Goal: Task Accomplishment & Management: Manage account settings

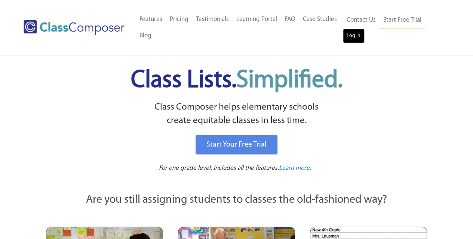
click at [347, 37] on link "Log In" at bounding box center [353, 35] width 21 height 15
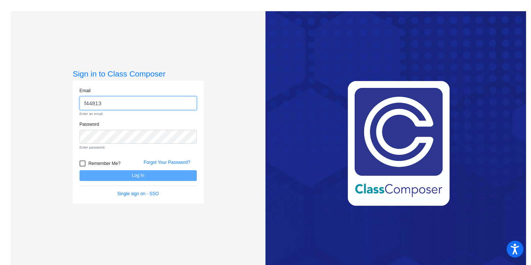
click at [129, 105] on input "f44813" at bounding box center [138, 103] width 117 height 14
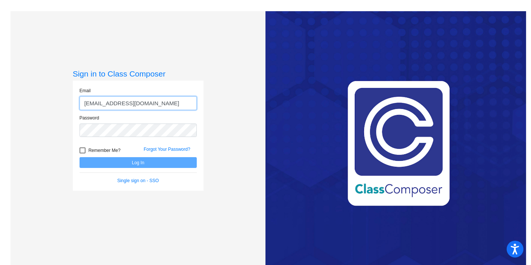
type input "[EMAIL_ADDRESS][DOMAIN_NAME]"
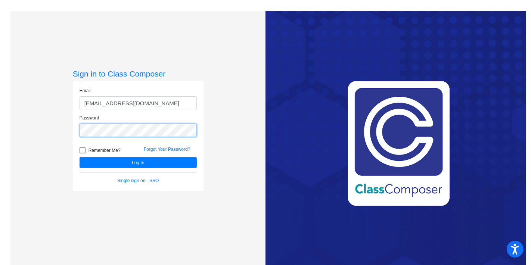
click at [80, 157] on button "Log In" at bounding box center [138, 162] width 117 height 11
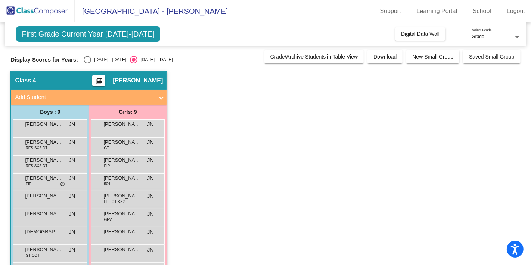
click at [86, 61] on div "Select an option" at bounding box center [87, 59] width 7 height 7
click at [87, 64] on input "2024 - 2025" at bounding box center [87, 64] width 0 height 0
radio input "true"
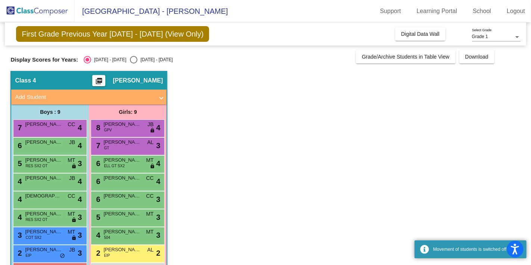
scroll to position [27, 0]
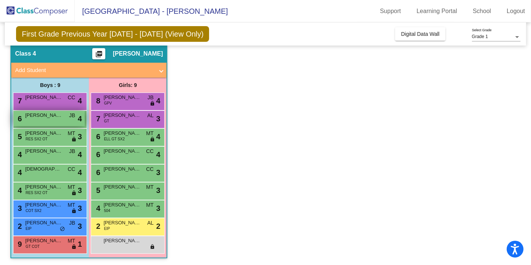
click at [44, 115] on span "Riyan Chigurupati" at bounding box center [43, 115] width 37 height 7
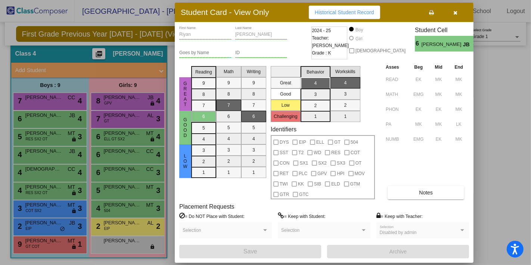
click at [515, 104] on div at bounding box center [265, 132] width 531 height 265
